Goal: Find specific page/section: Find specific page/section

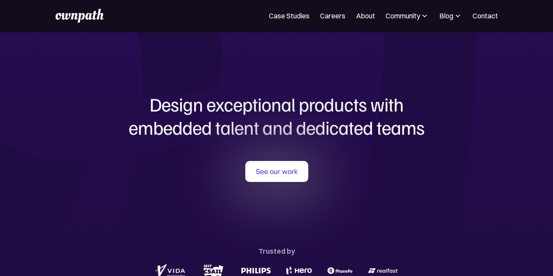
scroll to position [0, 0]
click at [341, 11] on link "Careers" at bounding box center [332, 15] width 25 height 10
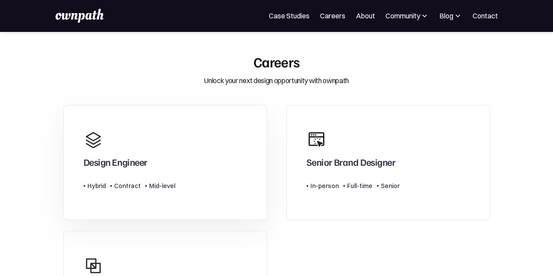
click at [192, 150] on link "Design Engineer Type Level Hybrid Contract Mid-level" at bounding box center [165, 162] width 204 height 115
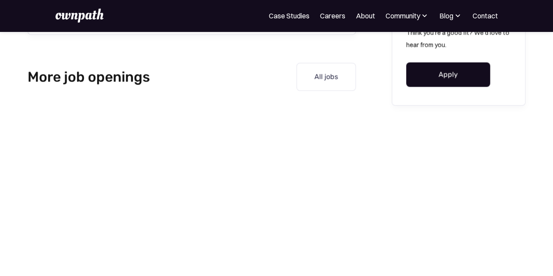
scroll to position [1004, 0]
